Goal: Check status: Check status

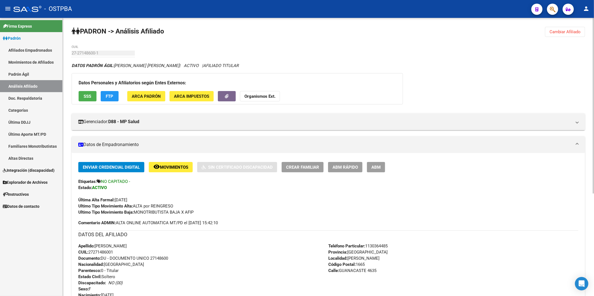
drag, startPoint x: 279, startPoint y: 46, endPoint x: 122, endPoint y: 29, distance: 157.8
click at [175, 60] on div "PADRON -> Análisis Afiliado Cambiar Afiliado 27-27148600-1 CUIL DATOS PADRÓN ÁG…" at bounding box center [328, 238] width 531 height 441
click at [407, 222] on div "Enviar Credencial Digital remove_red_eye Movimientos Sin Certificado Discapacid…" at bounding box center [328, 194] width 500 height 64
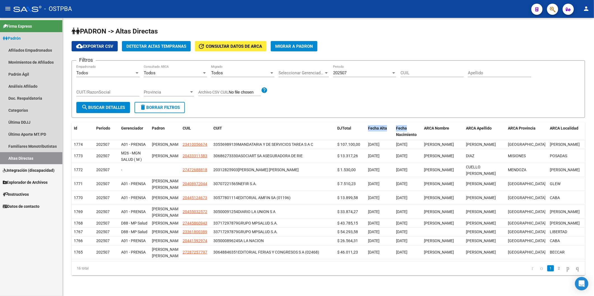
click at [15, 36] on span "Padrón" at bounding box center [12, 38] width 18 height 6
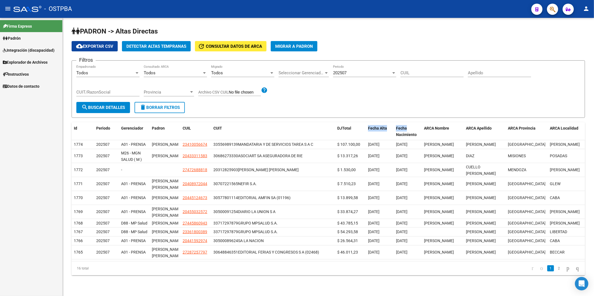
click at [15, 36] on span "Padrón" at bounding box center [12, 38] width 18 height 6
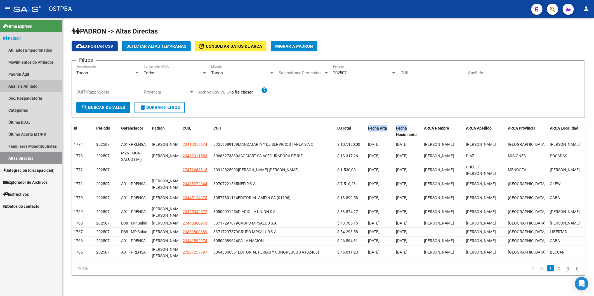
click at [30, 86] on link "Análisis Afiliado" at bounding box center [31, 86] width 62 height 12
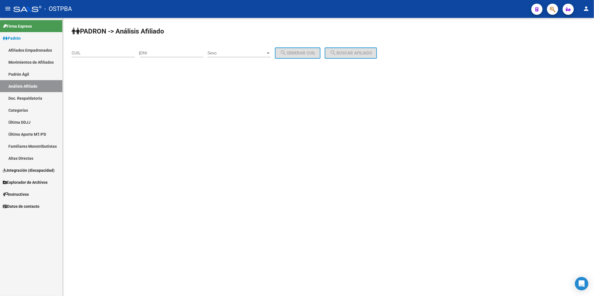
click at [186, 56] on div "DNI" at bounding box center [171, 51] width 63 height 12
type input "6"
